Goal: Register for event/course

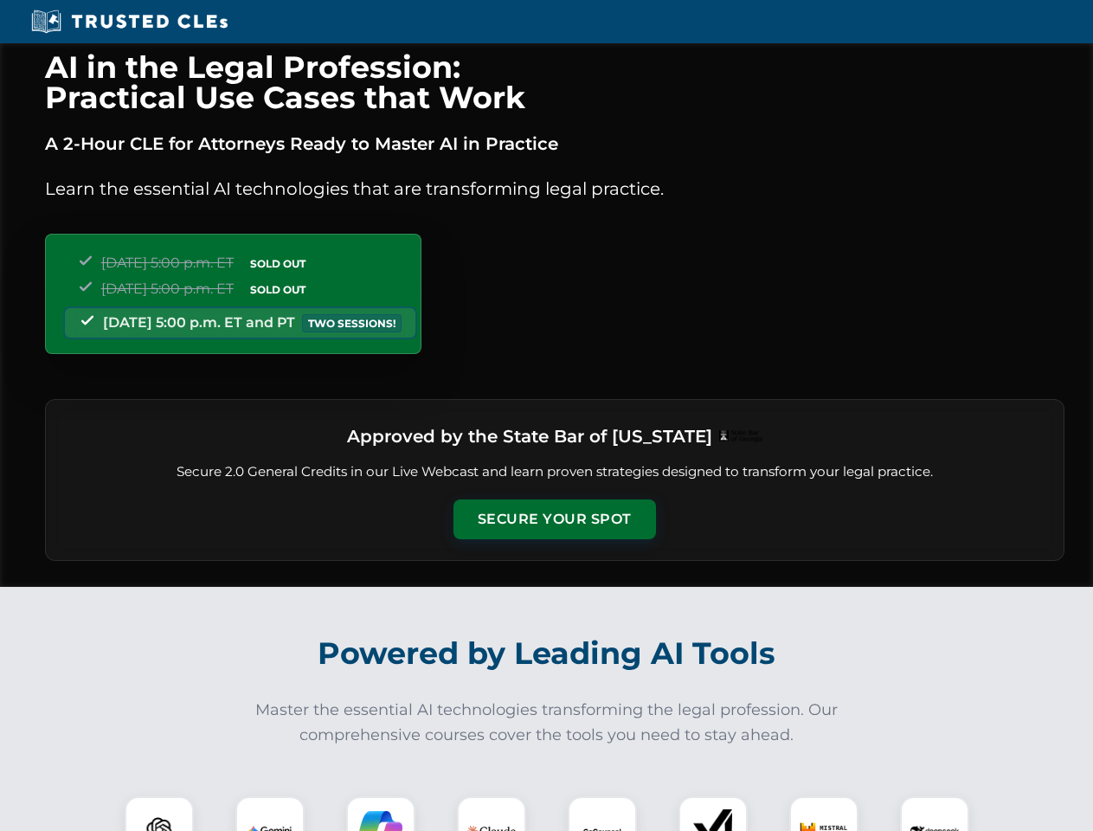
click at [554, 519] on button "Secure Your Spot" at bounding box center [554, 519] width 202 height 40
click at [159, 813] on img at bounding box center [159, 831] width 50 height 50
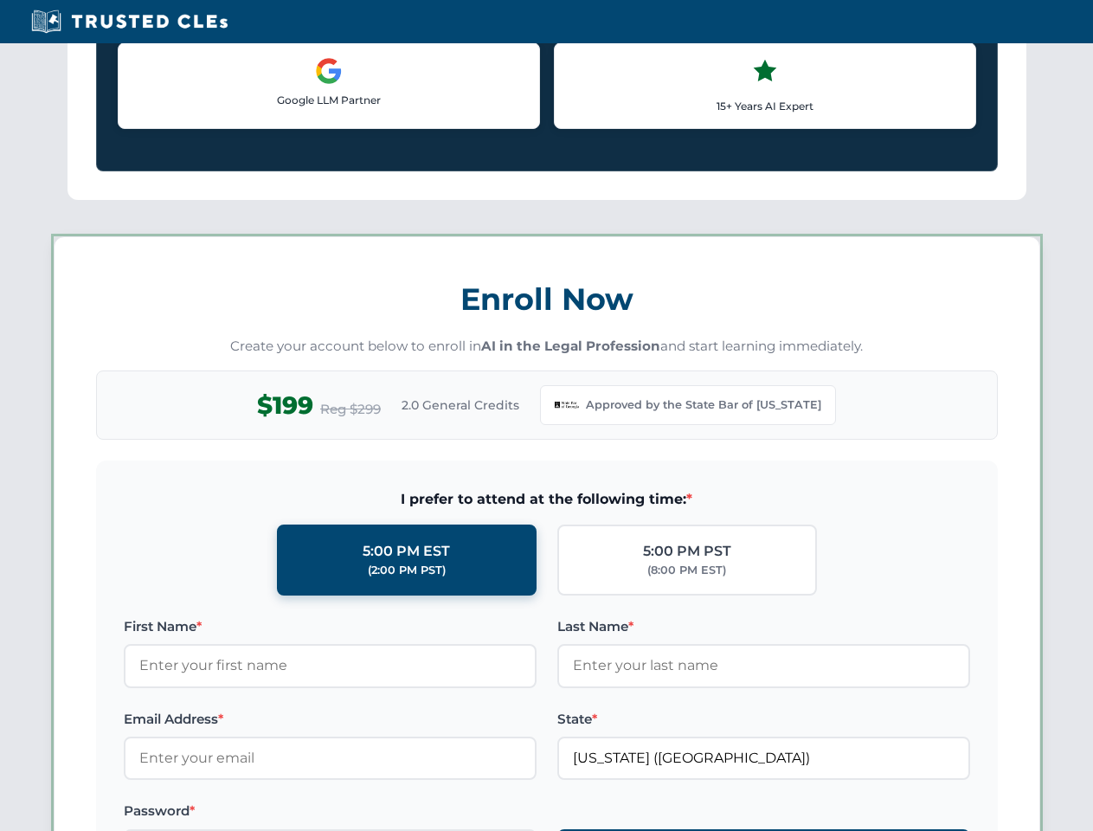
click at [381, 813] on label "Password *" at bounding box center [330, 810] width 413 height 21
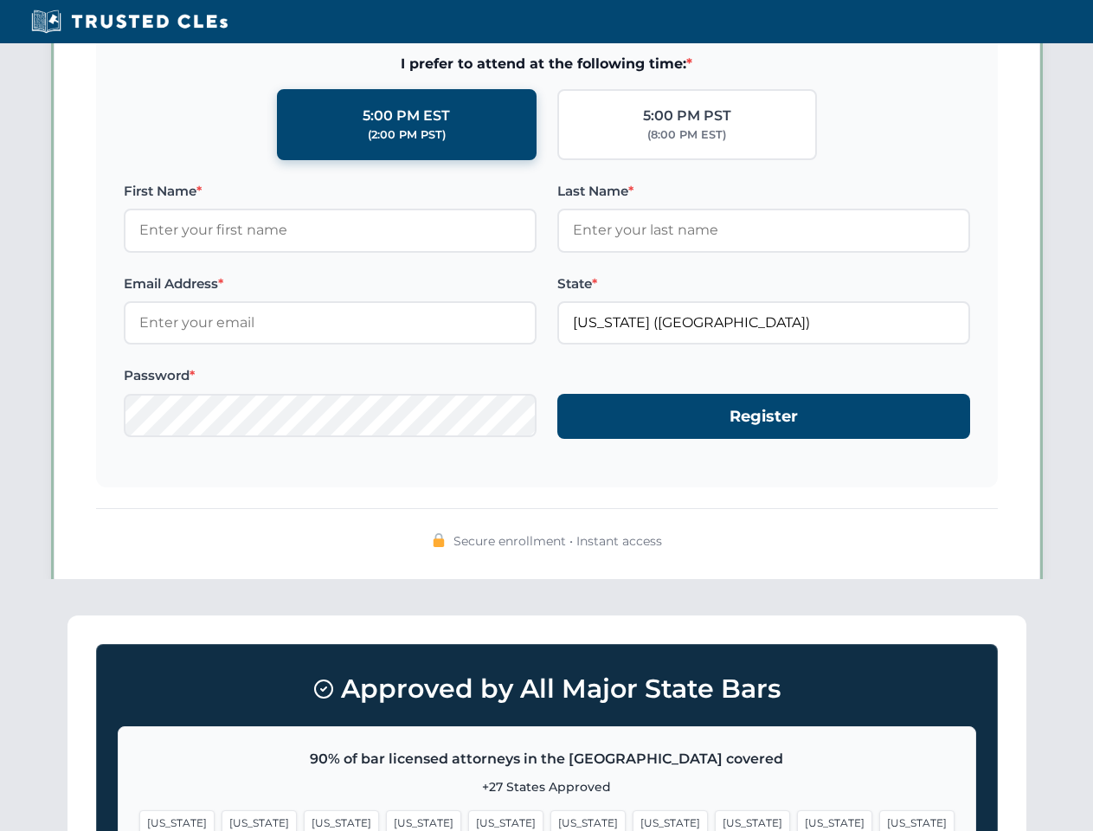
click at [797, 813] on span "[US_STATE]" at bounding box center [834, 822] width 75 height 25
